Goal: Task Accomplishment & Management: Manage account settings

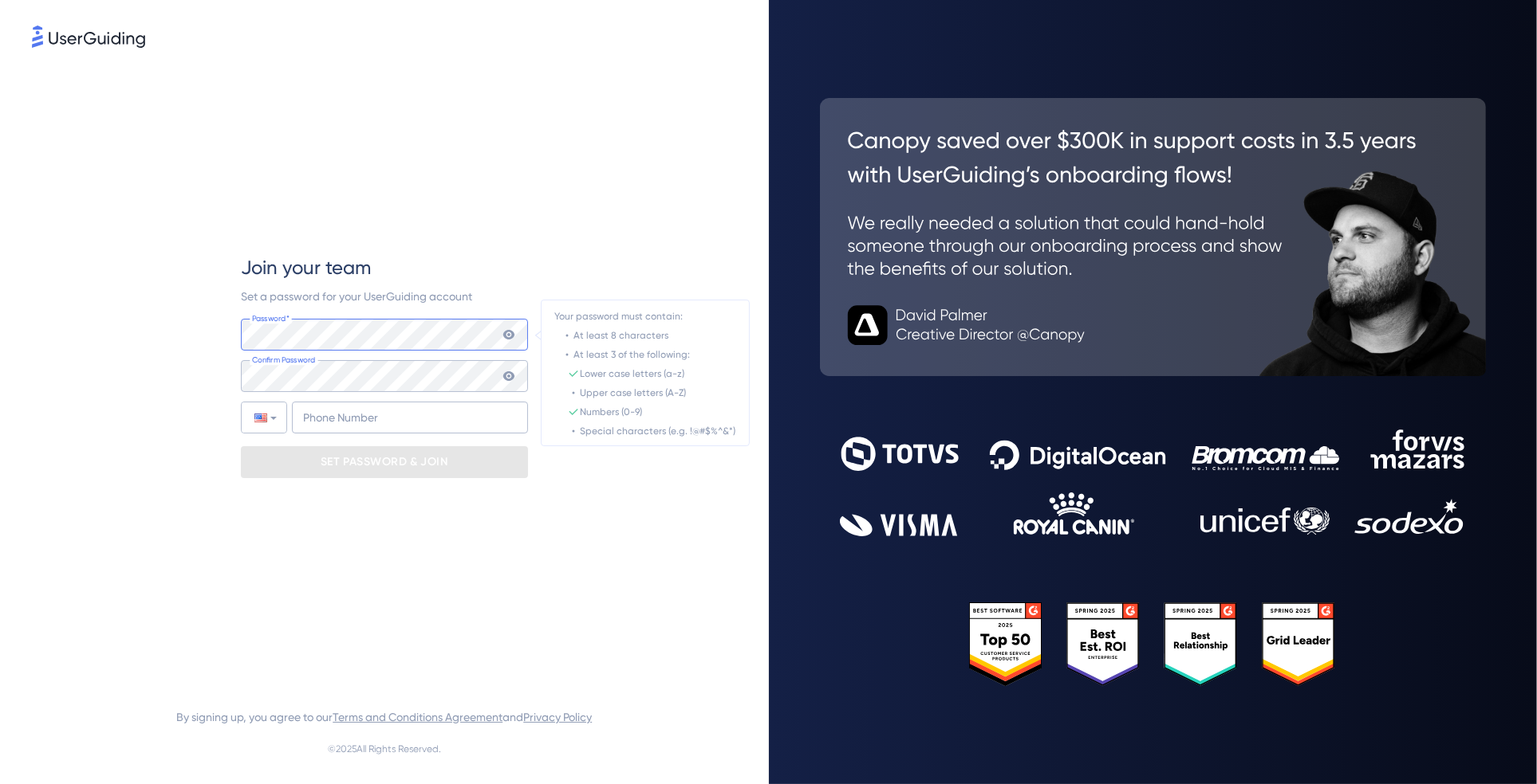
click at [212, 340] on div "Join your team Set a password for your UserGuiding account Password* Your passw…" at bounding box center [384, 367] width 705 height 632
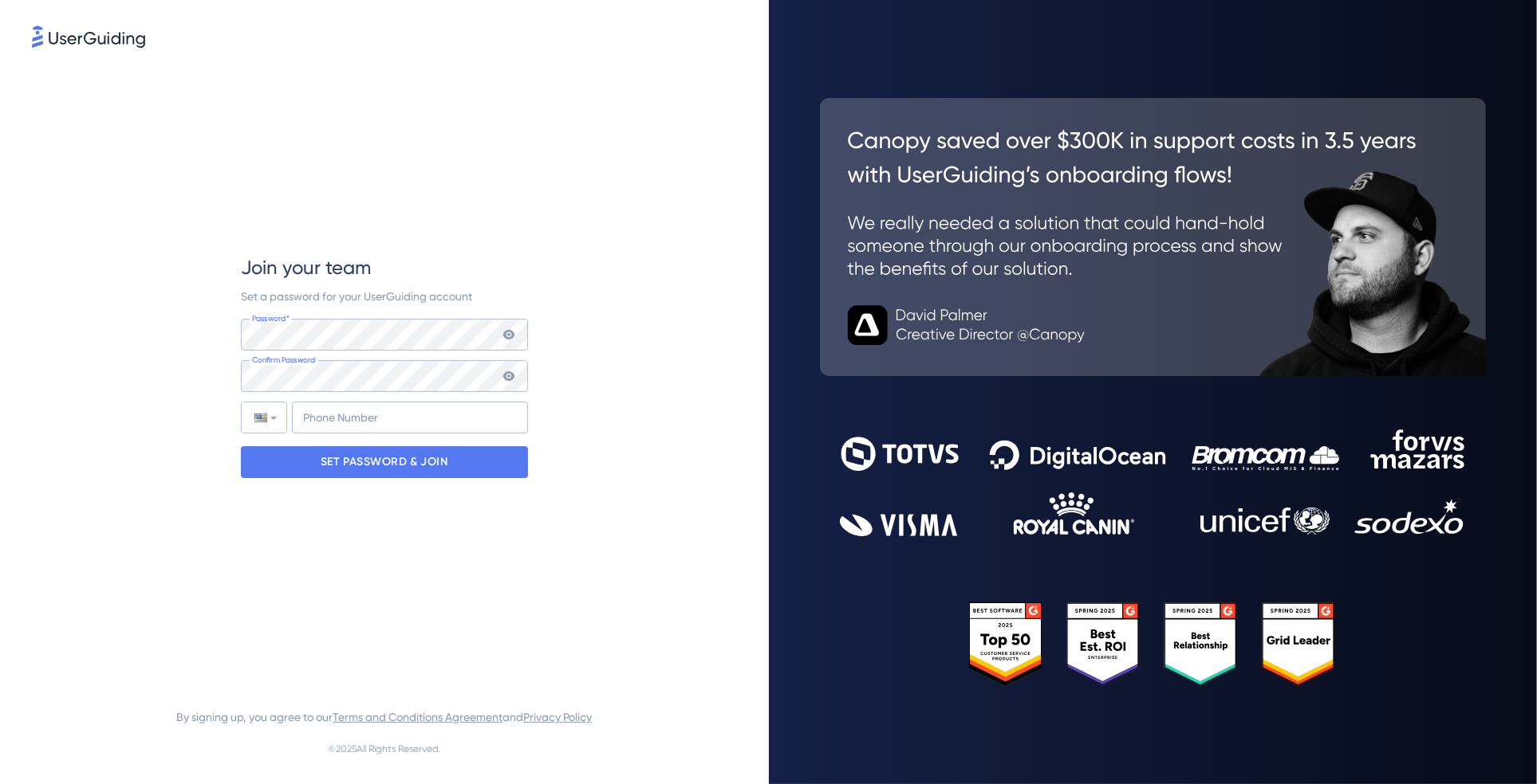
click at [506, 379] on icon at bounding box center [509, 375] width 11 height 9
click at [506, 379] on icon at bounding box center [509, 376] width 11 height 11
click at [437, 422] on input "+1" at bounding box center [410, 418] width 236 height 32
type input "[PHONE_NUMBER]"
click at [464, 452] on div "SET PASSWORD & JOIN" at bounding box center [384, 462] width 287 height 32
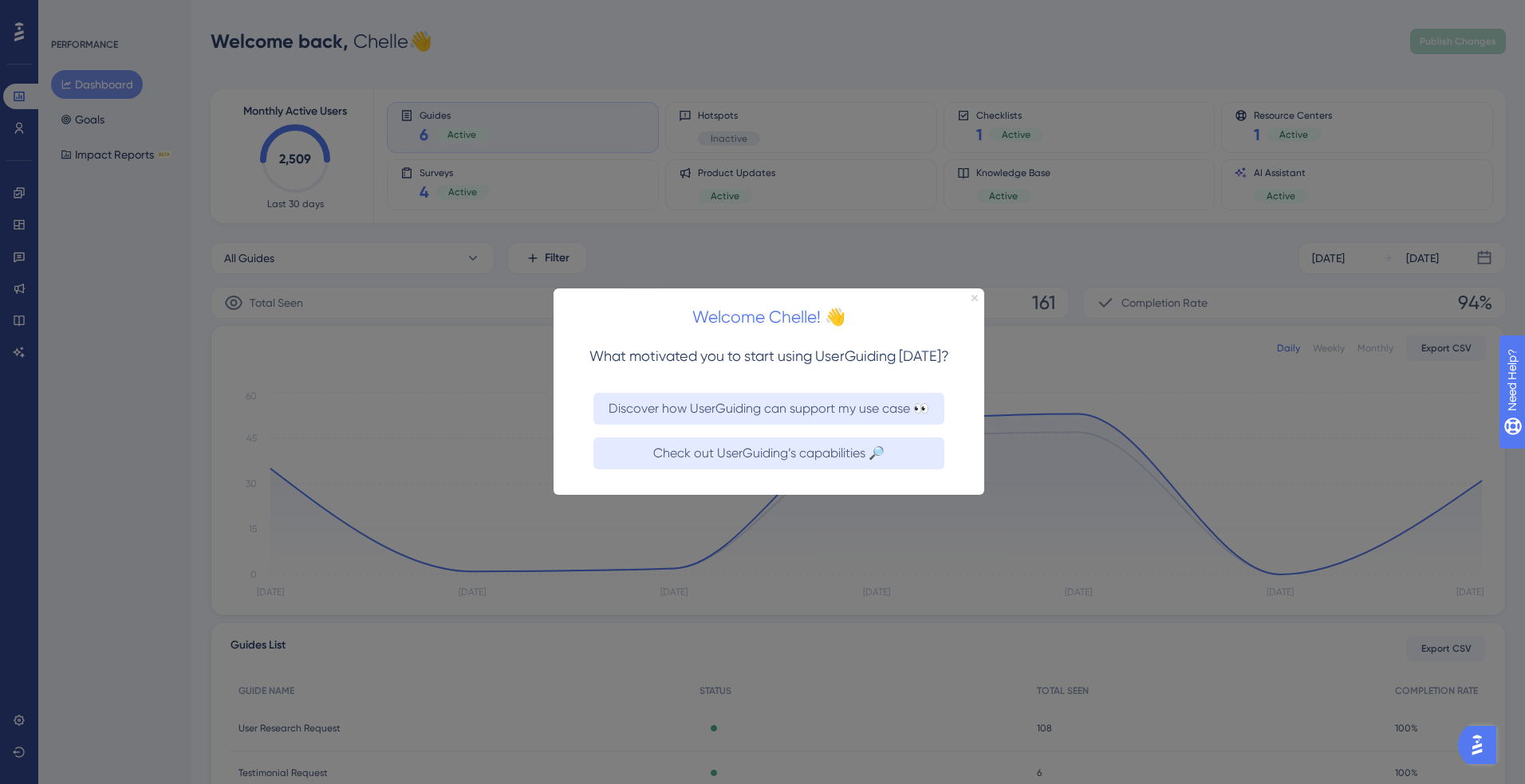
click at [970, 296] on icon "Close Preview" at bounding box center [974, 298] width 7 height 7
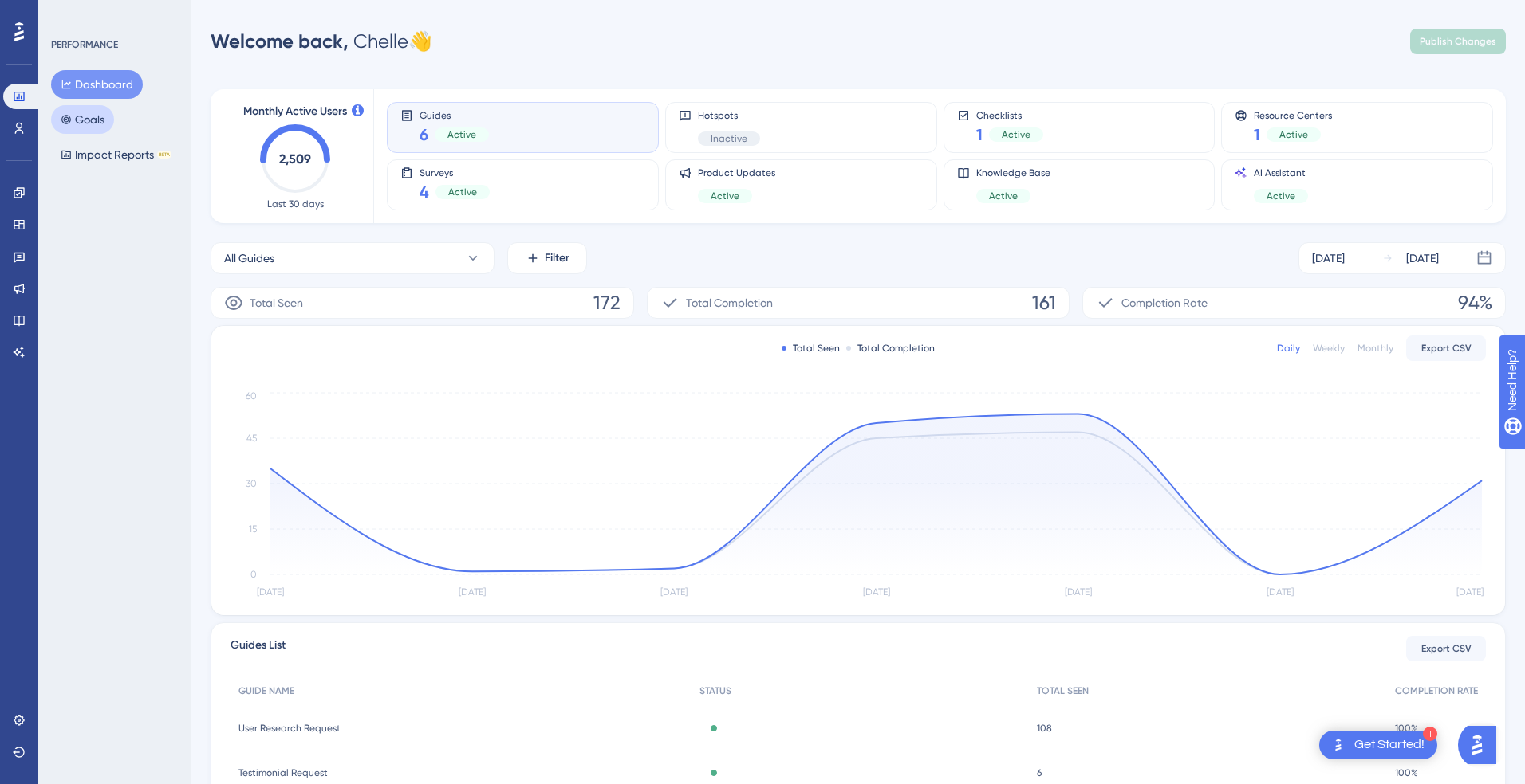
click at [84, 124] on button "Goals" at bounding box center [82, 120] width 63 height 28
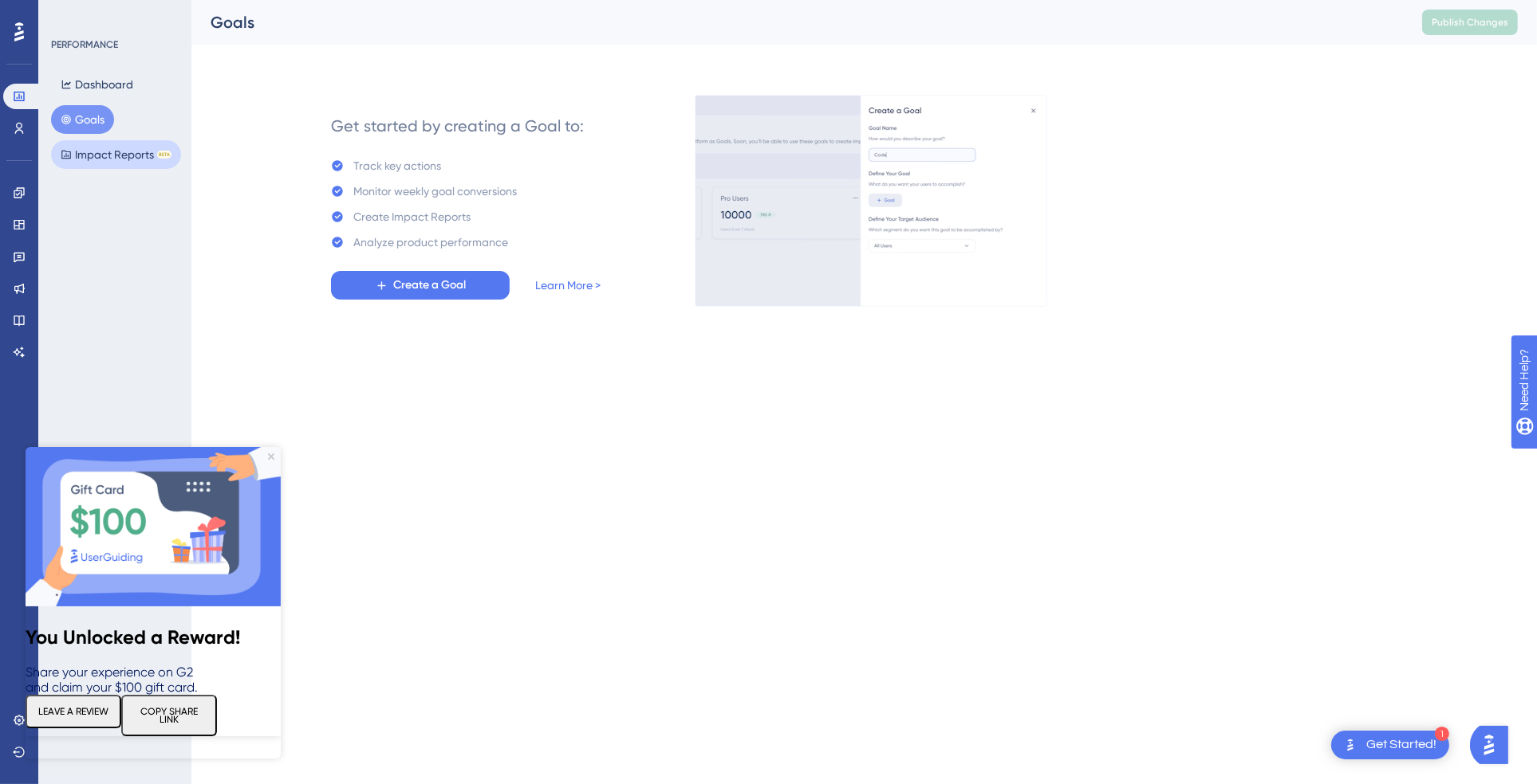
click at [123, 159] on button "Impact Reports BETA" at bounding box center [116, 154] width 130 height 28
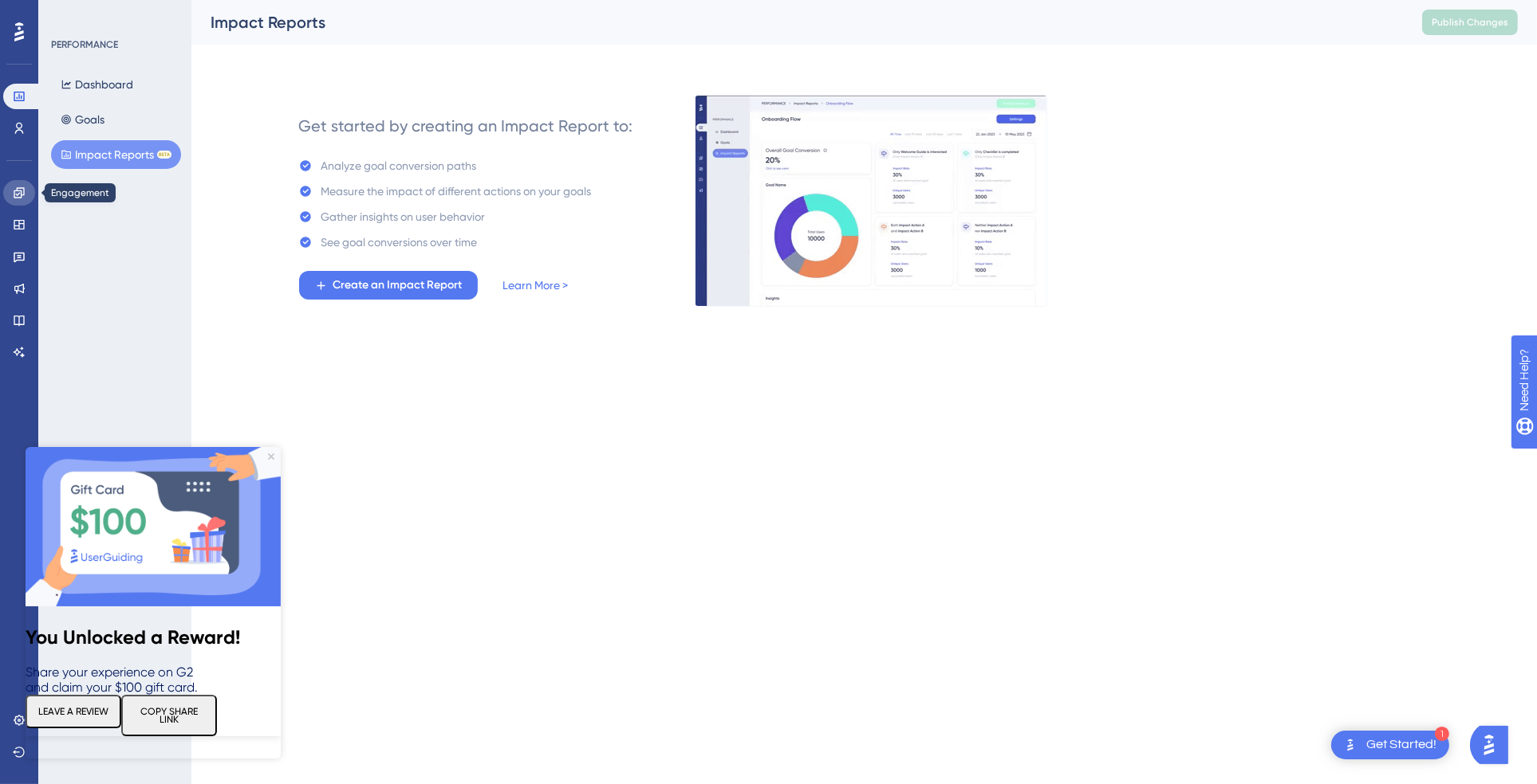
click at [13, 204] on link at bounding box center [19, 193] width 32 height 25
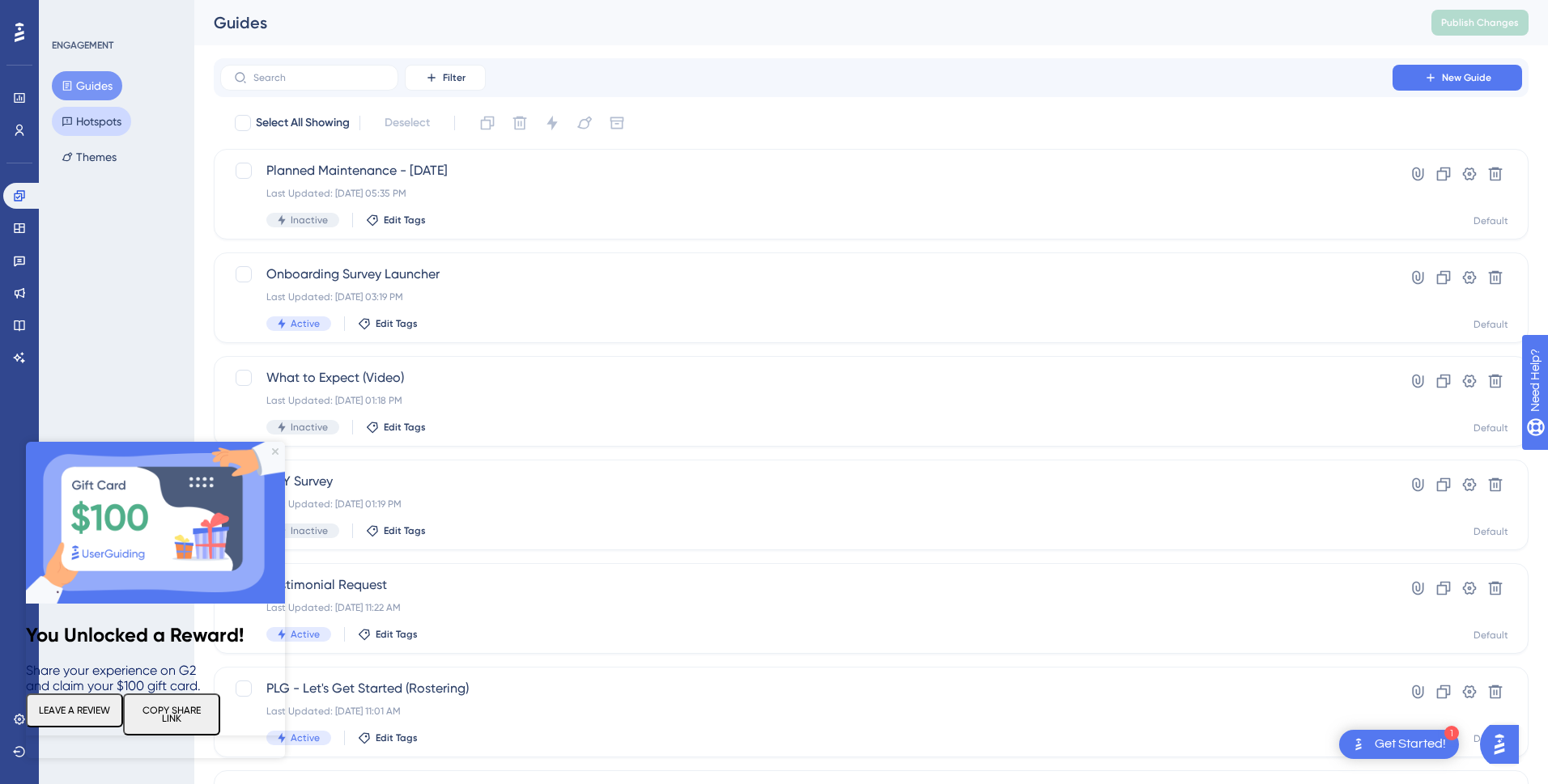
click at [113, 126] on button "Hotspots" at bounding box center [91, 122] width 79 height 29
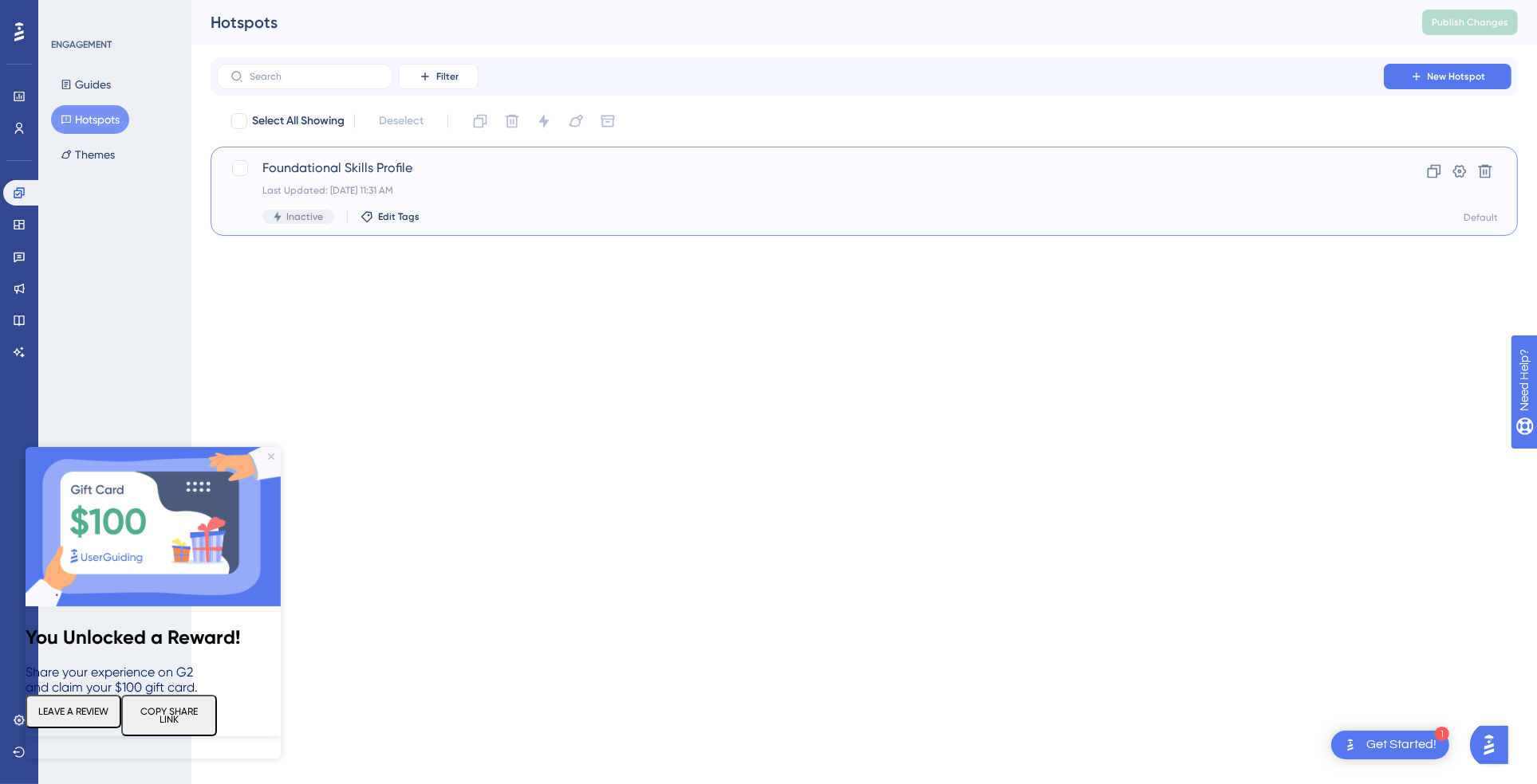
click at [482, 171] on span "Foundational Skills Profile" at bounding box center [800, 168] width 1076 height 19
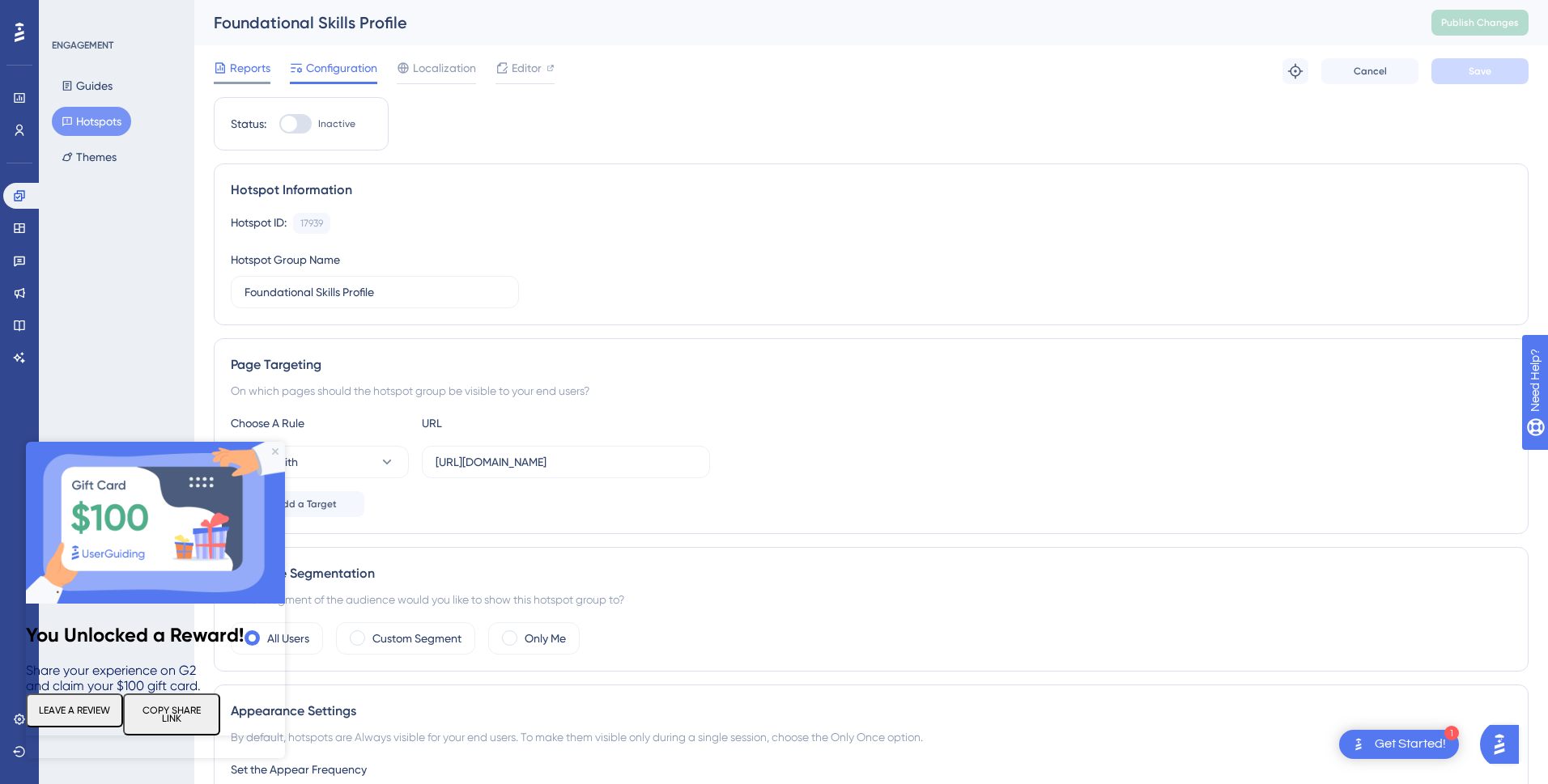
click at [258, 76] on span "Reports" at bounding box center [250, 68] width 41 height 20
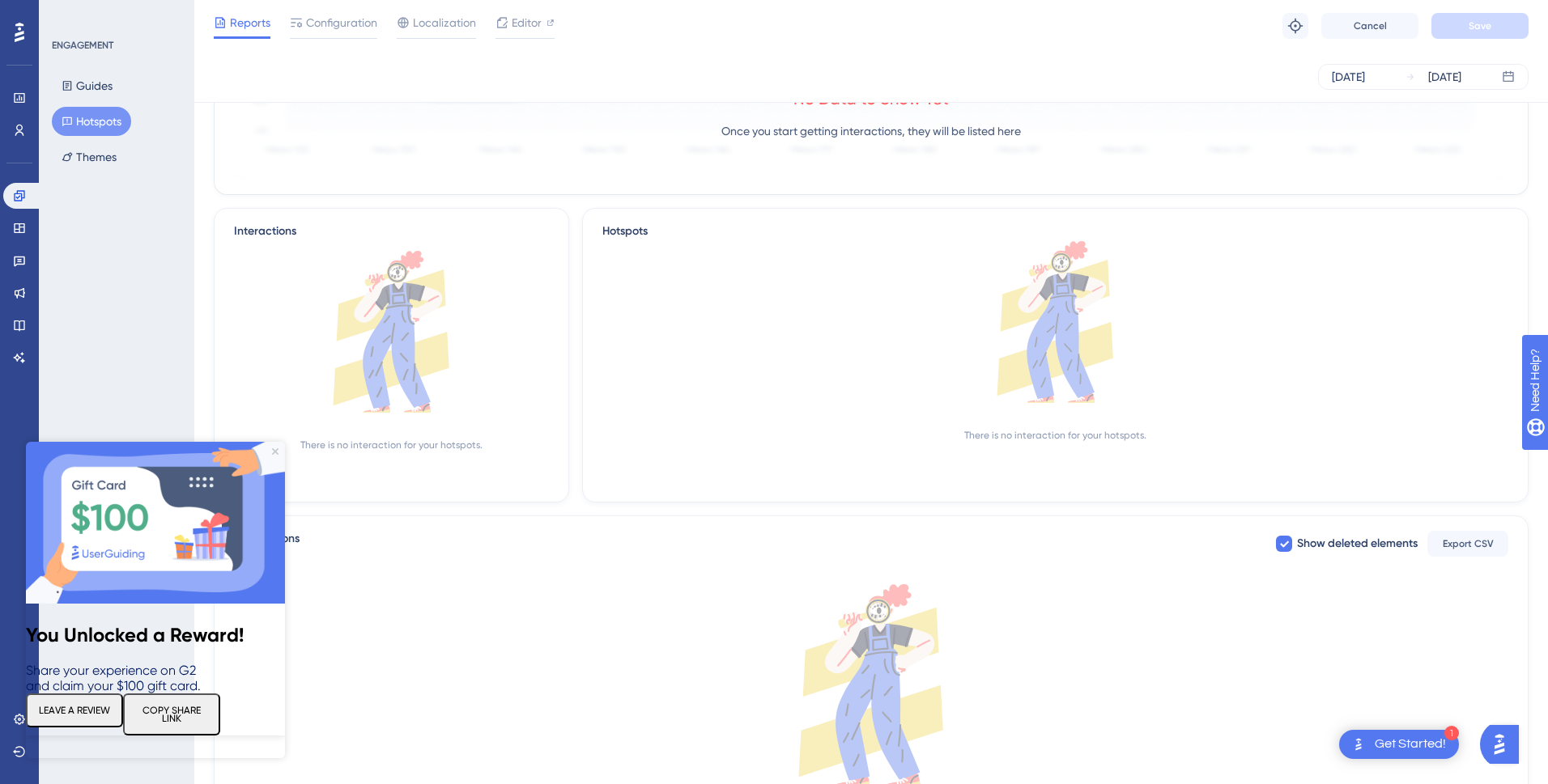
scroll to position [361, 0]
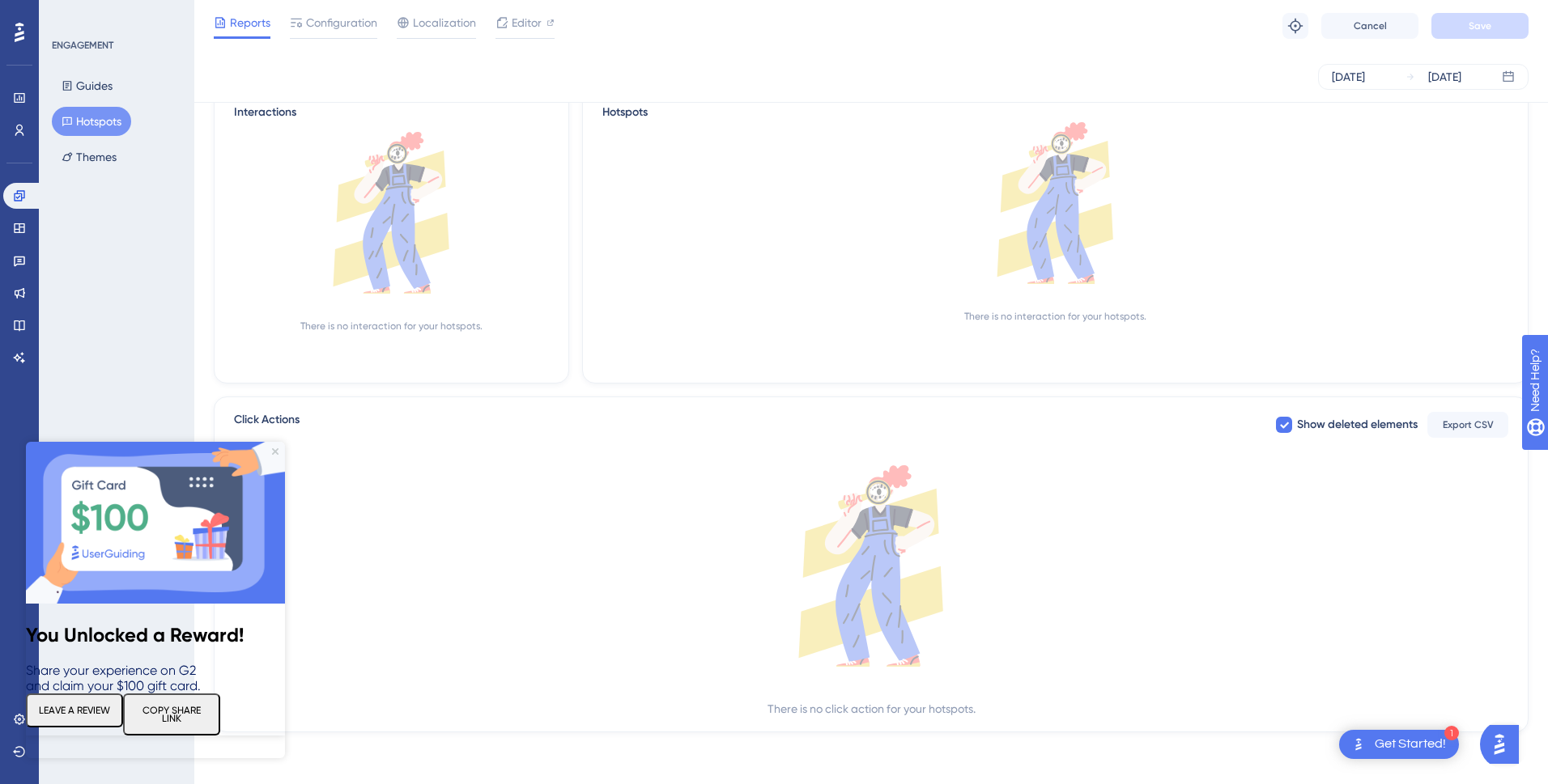
click at [272, 455] on img at bounding box center [155, 523] width 259 height 162
click at [24, 129] on icon at bounding box center [19, 130] width 13 height 13
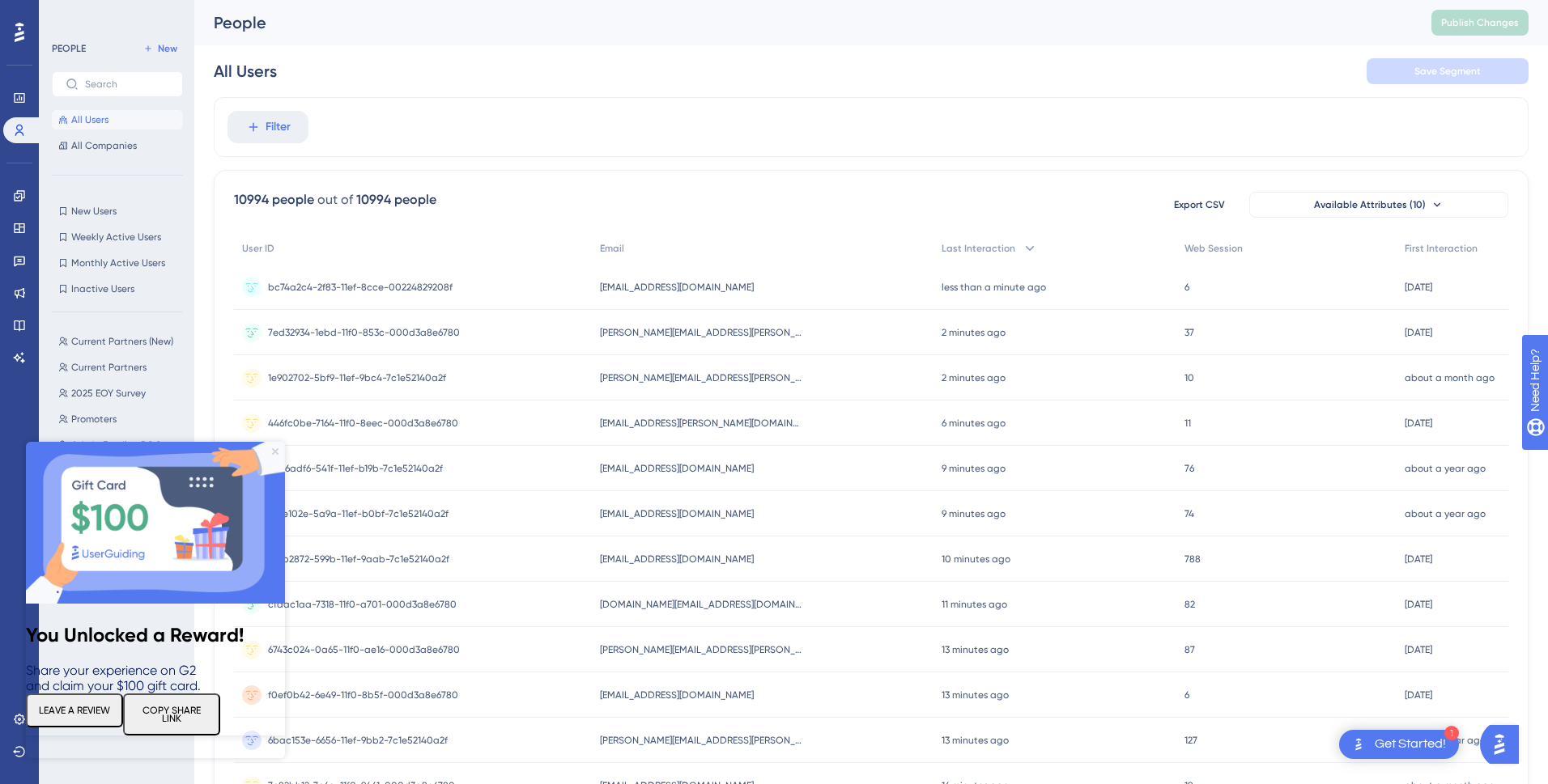
click at [272, 452] on icon "Close Preview" at bounding box center [276, 452] width 7 height 7
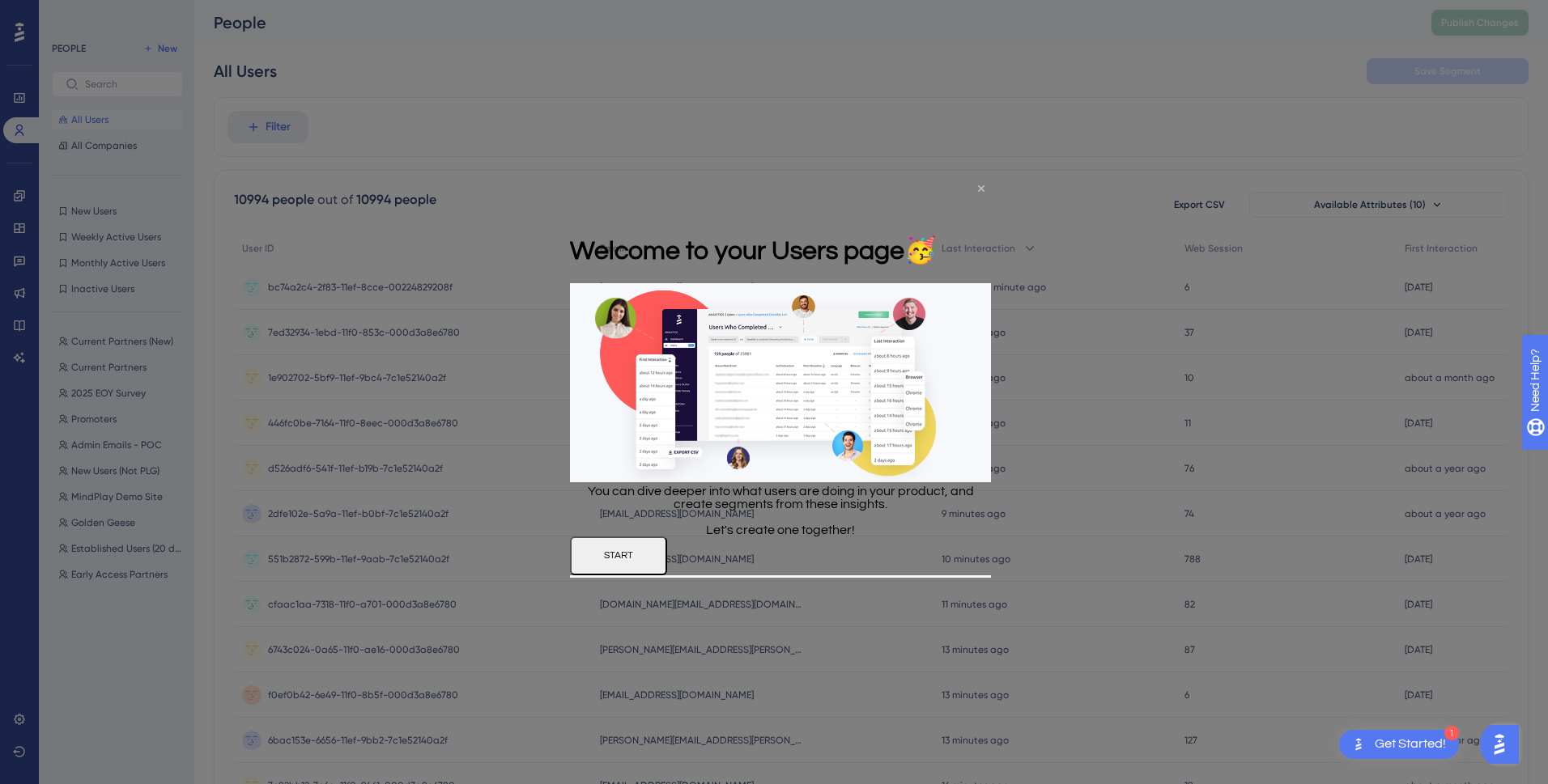
click at [977, 185] on icon "Close Preview" at bounding box center [981, 189] width 7 height 7
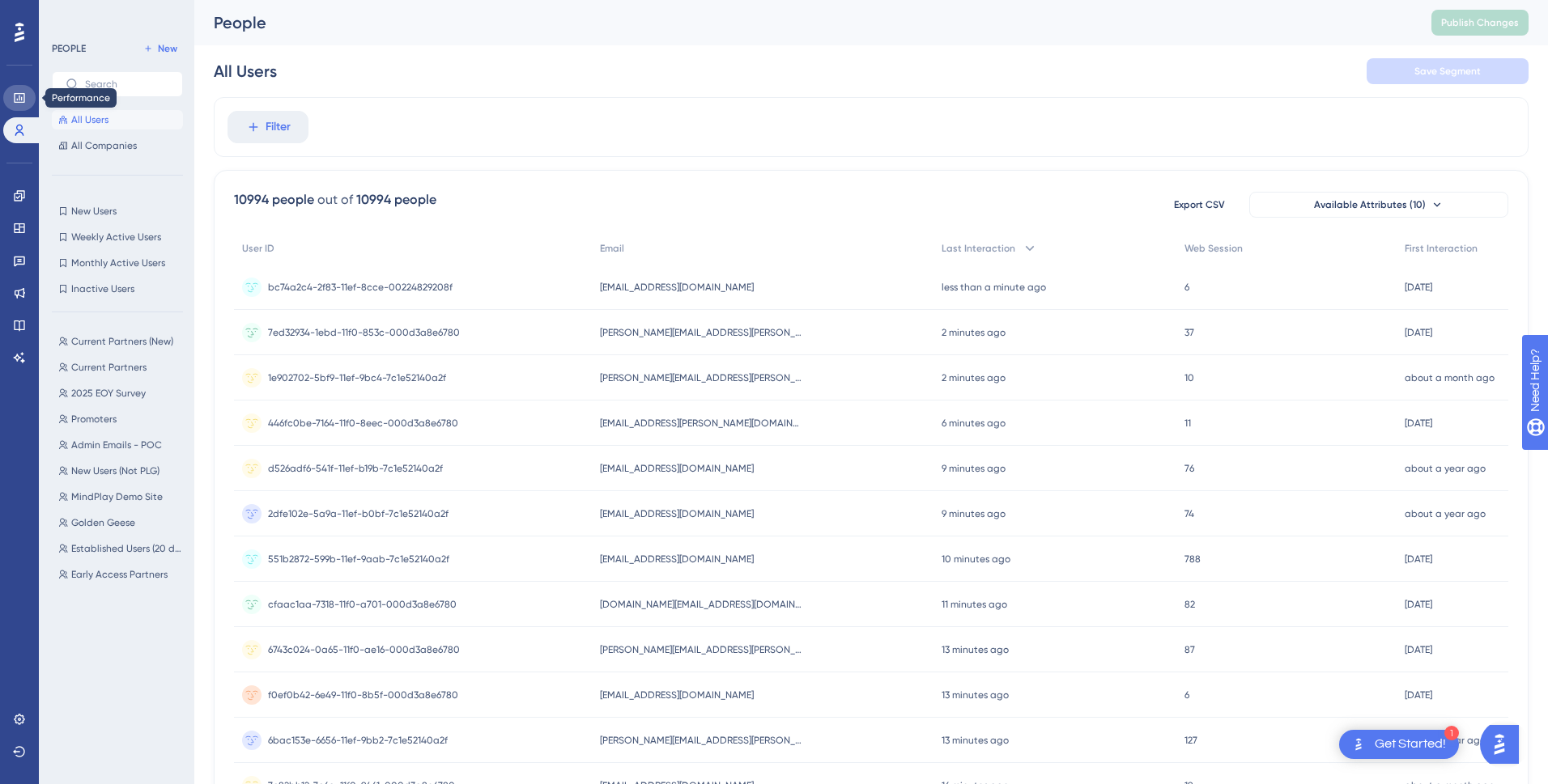
click at [18, 105] on link at bounding box center [20, 98] width 32 height 26
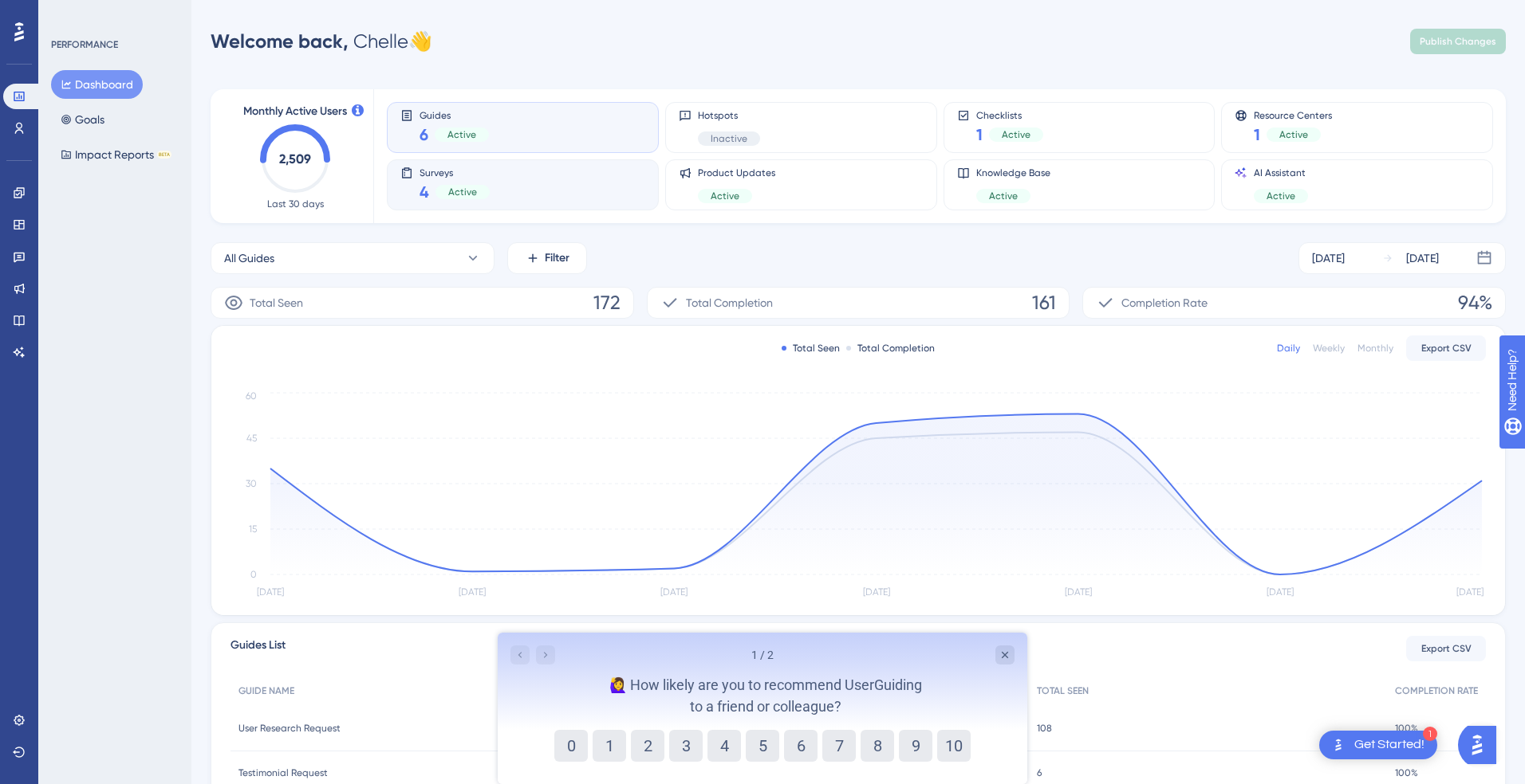
click at [596, 189] on div "Surveys 4 Active" at bounding box center [523, 185] width 245 height 37
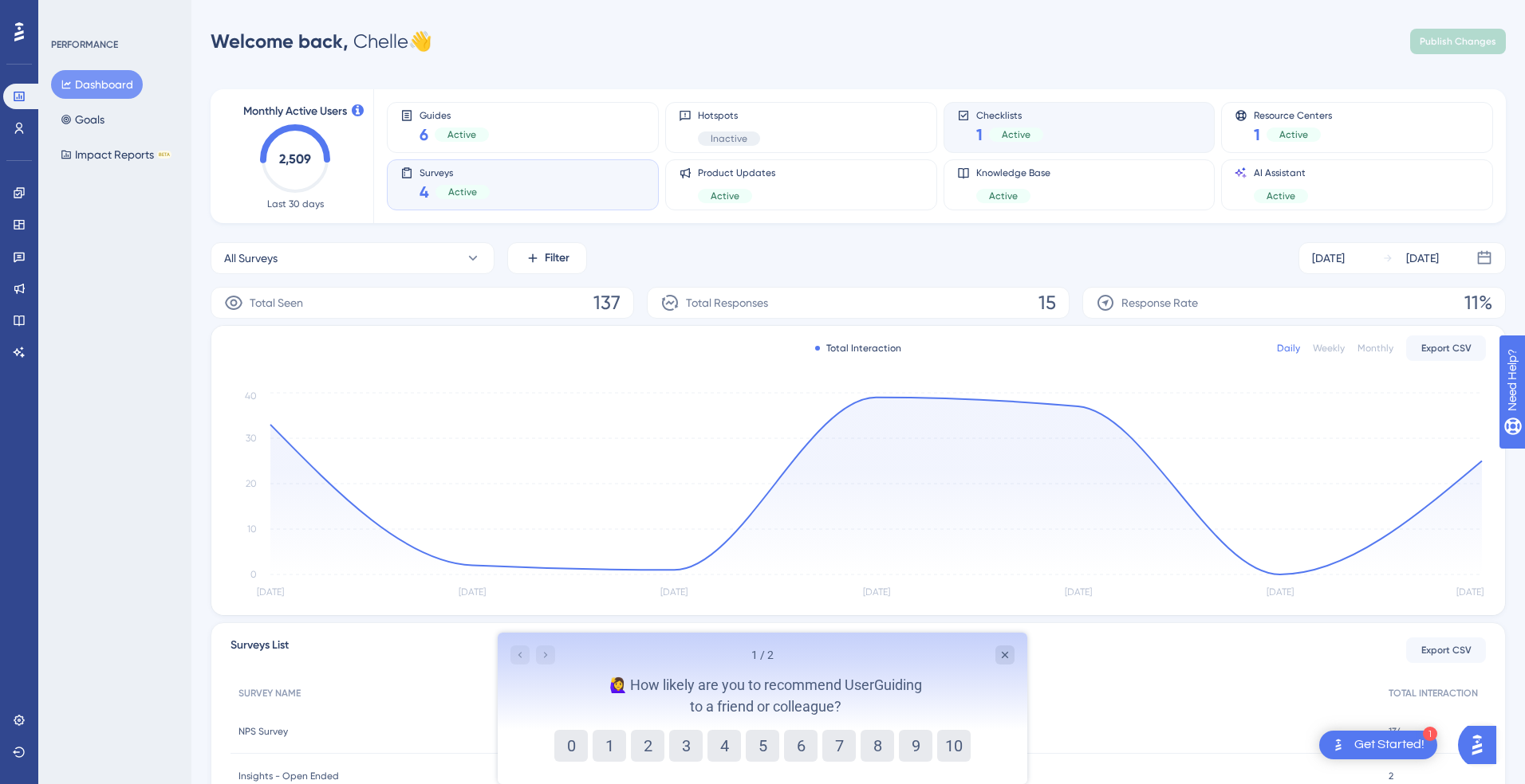
click at [1106, 135] on div "Checklists 1 Active" at bounding box center [1079, 127] width 245 height 37
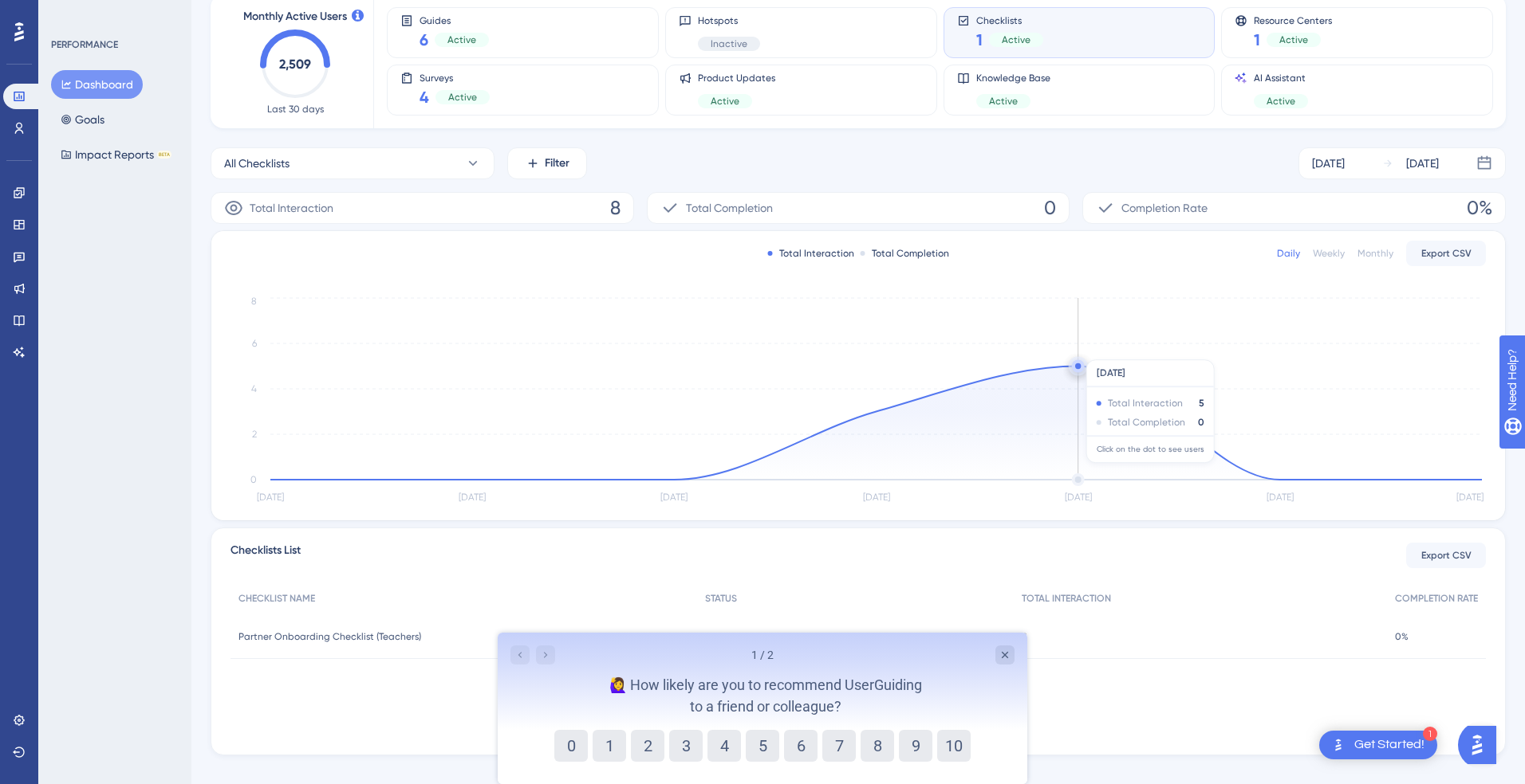
scroll to position [116, 0]
